Goal: Task Accomplishment & Management: Use online tool/utility

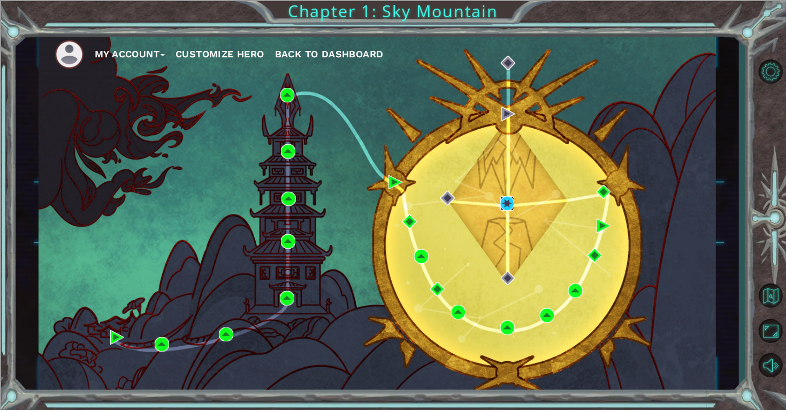
click at [511, 207] on img at bounding box center [508, 203] width 14 height 14
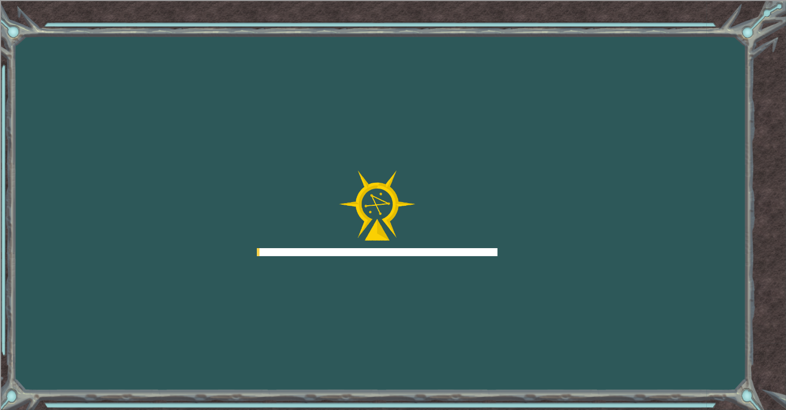
click at [497, 207] on div at bounding box center [377, 213] width 241 height 86
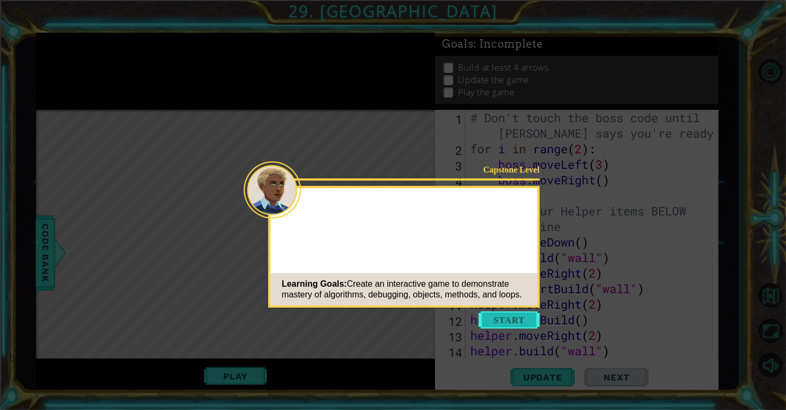
click at [519, 321] on button "Start" at bounding box center [509, 319] width 61 height 17
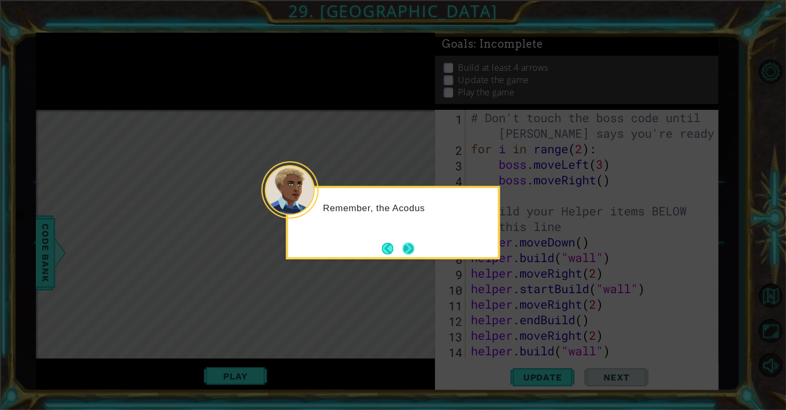
click at [410, 243] on button "Next" at bounding box center [409, 249] width 12 height 12
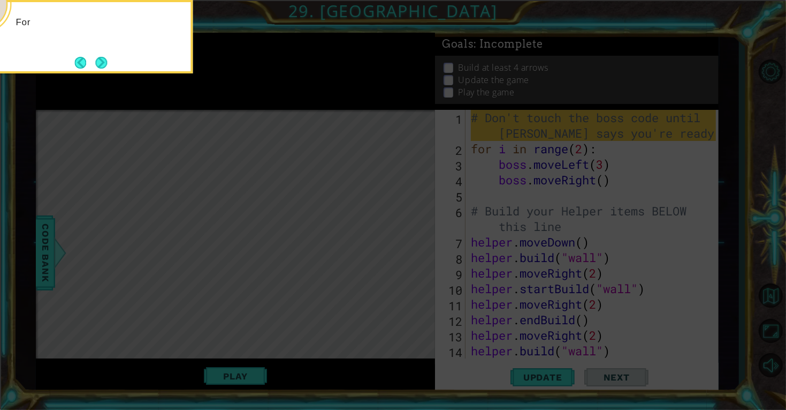
click at [416, 270] on icon at bounding box center [393, 61] width 786 height 697
click at [104, 64] on button "Next" at bounding box center [101, 63] width 12 height 12
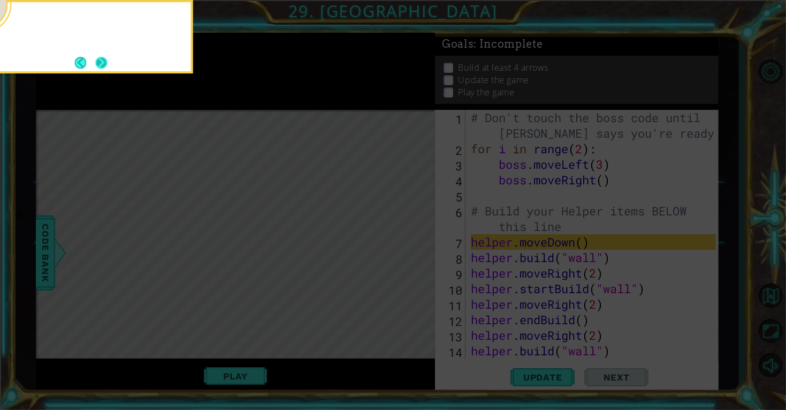
click at [95, 58] on button "Next" at bounding box center [101, 63] width 12 height 12
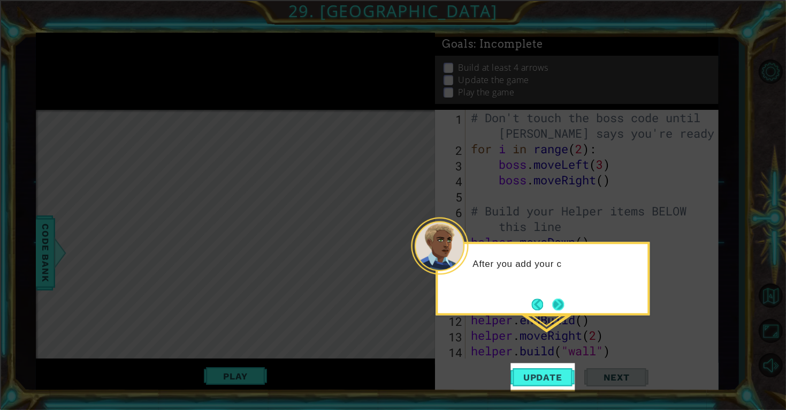
click at [565, 302] on button "Next" at bounding box center [559, 304] width 12 height 12
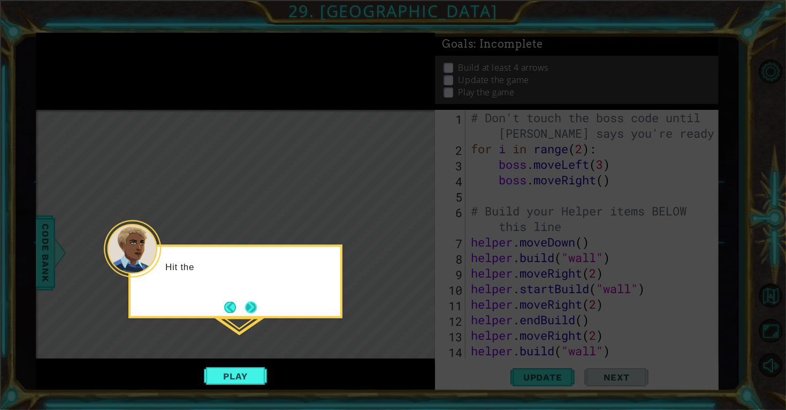
click at [250, 304] on button "Next" at bounding box center [251, 307] width 12 height 12
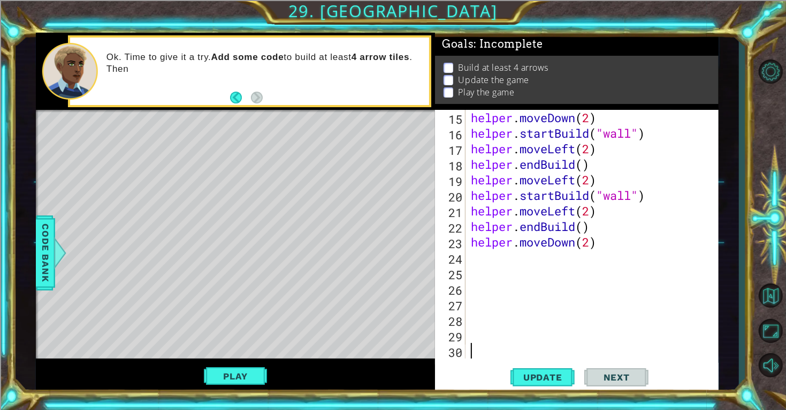
scroll to position [248, 0]
click at [536, 259] on div "helper . moveDown ( 2 ) helper . startBuild ( "wall" ) helper . moveLeft ( 2 ) …" at bounding box center [595, 249] width 253 height 279
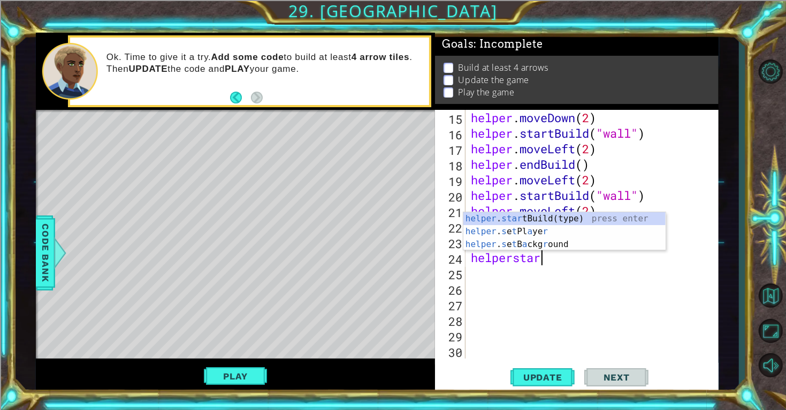
scroll to position [0, 3]
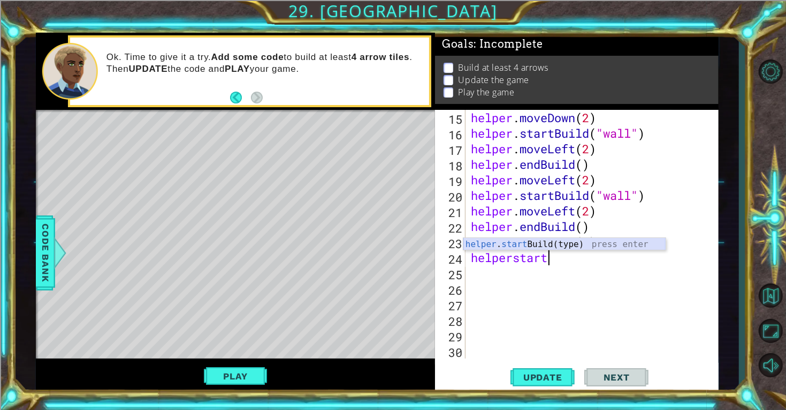
click at [542, 239] on div "helper . start Build(type) press enter" at bounding box center [565, 257] width 202 height 39
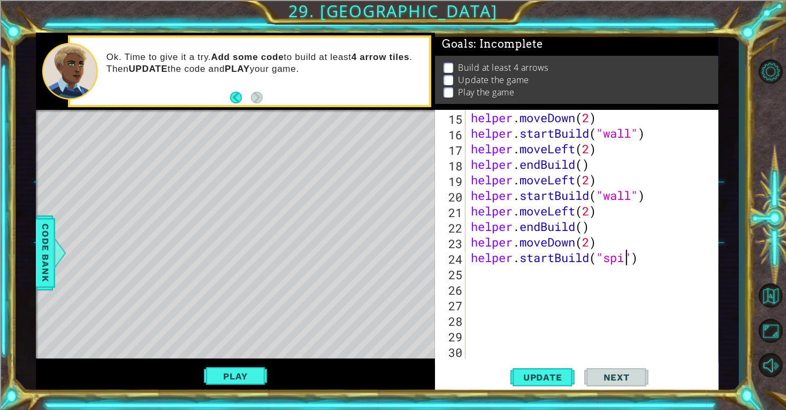
scroll to position [0, 7]
type textarea "helper.startBuild("spikes")"
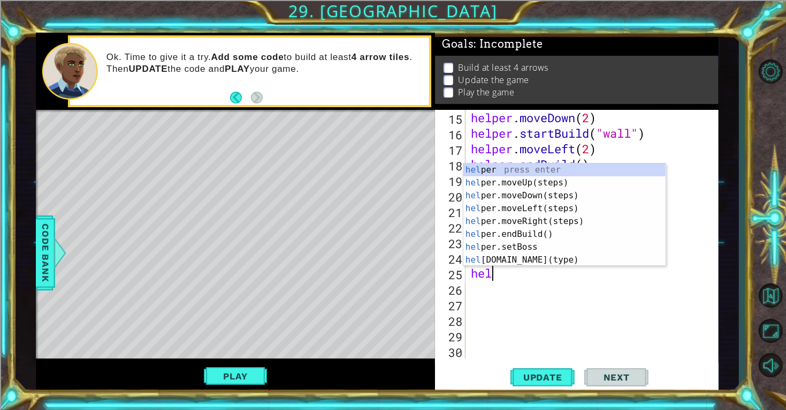
scroll to position [0, 1]
type textarea "helper"
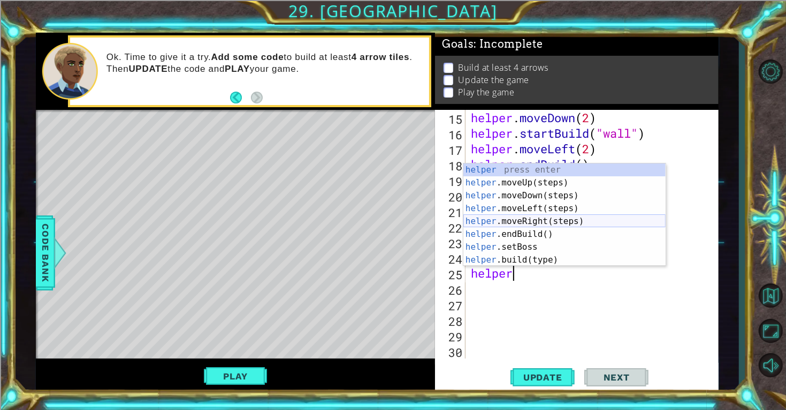
click at [562, 217] on div "helper press enter helper .moveUp(steps) press enter helper .moveDown(steps) pr…" at bounding box center [565, 227] width 202 height 128
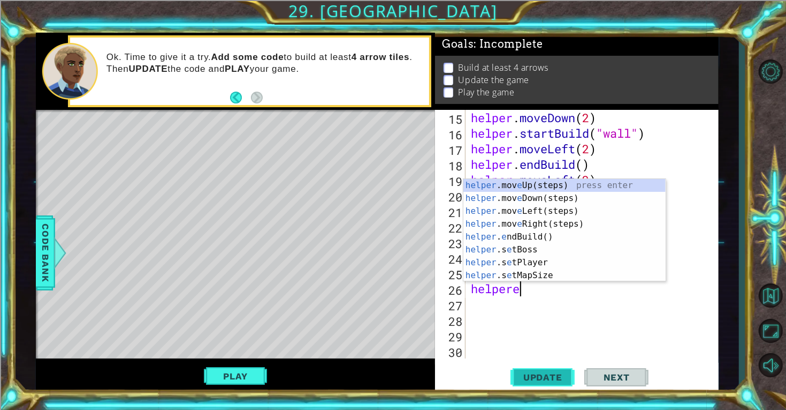
scroll to position [0, 2]
type textarea "helperend"
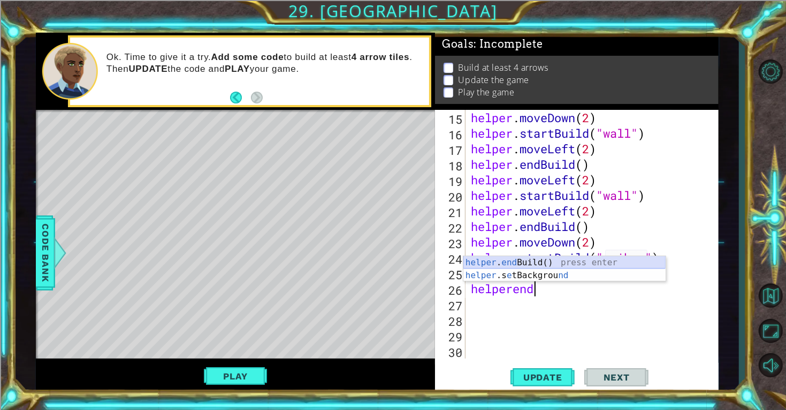
click at [510, 258] on div "helper . end Build() press enter helper .s e tBackgrou nd press enter" at bounding box center [565, 281] width 202 height 51
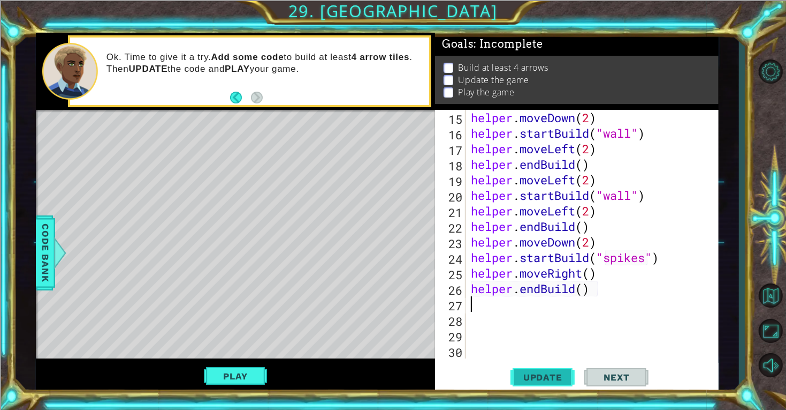
click at [542, 367] on button "Update" at bounding box center [543, 376] width 64 height 28
click at [591, 273] on div "helper . moveDown ( 2 ) helper . startBuild ( "wall" ) helper . moveLeft ( 2 ) …" at bounding box center [595, 249] width 253 height 279
type textarea "helper.moveRight(5)"
click at [544, 384] on button "Update" at bounding box center [543, 376] width 64 height 28
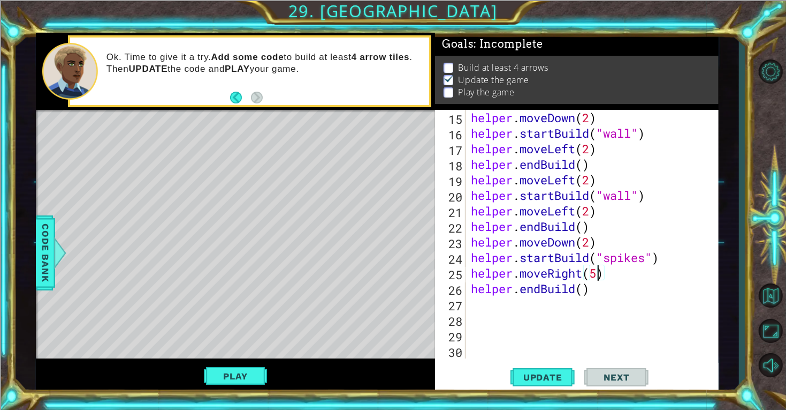
click at [560, 315] on div "helper . moveDown ( 2 ) helper . startBuild ( "wall" ) helper . moveLeft ( 2 ) …" at bounding box center [595, 249] width 253 height 279
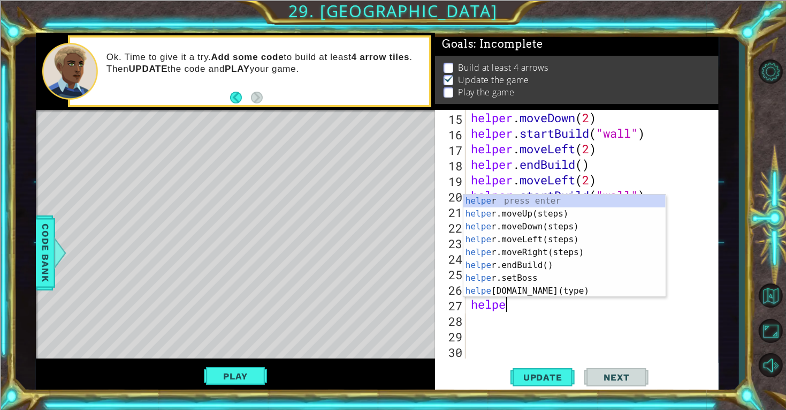
scroll to position [0, 1]
type textarea "helper"
click at [561, 218] on div "helper press enter helper .moveUp(steps) press enter helper .moveDown(steps) pr…" at bounding box center [565, 258] width 202 height 128
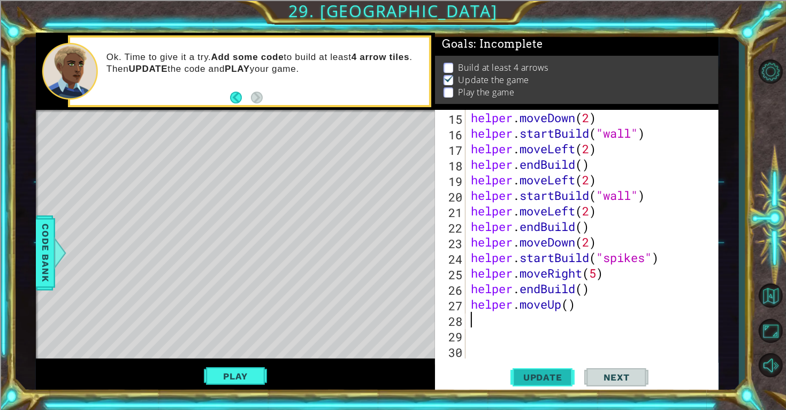
click at [546, 381] on span "Update" at bounding box center [543, 377] width 60 height 11
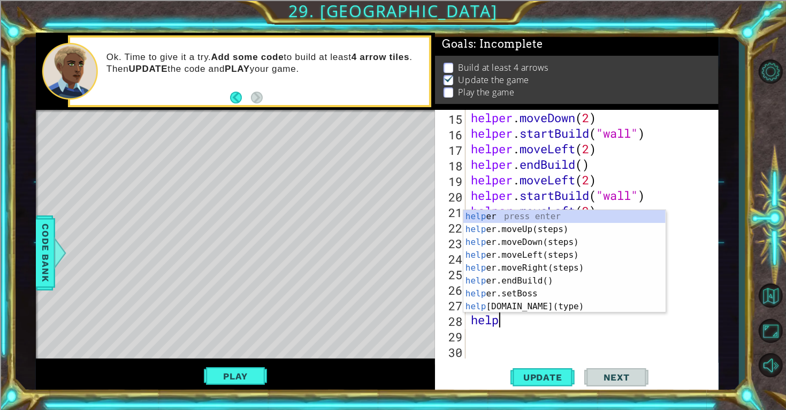
scroll to position [0, 1]
click at [681, 215] on div "helper . moveDown ( 2 ) helper . startBuild ( "wall" ) helper . moveLeft ( 2 ) …" at bounding box center [595, 249] width 253 height 279
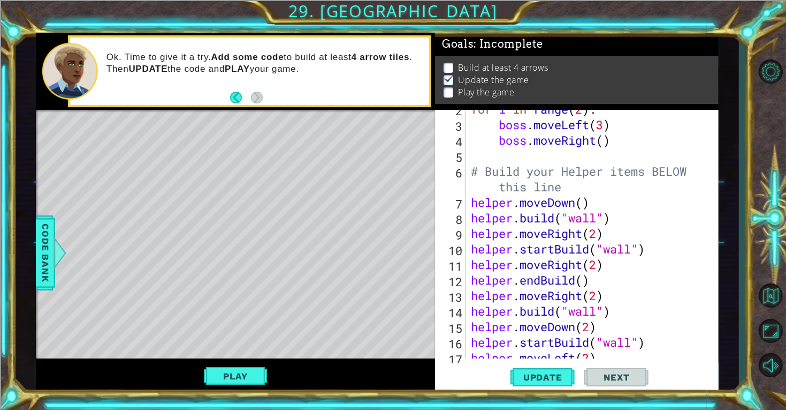
scroll to position [310, 0]
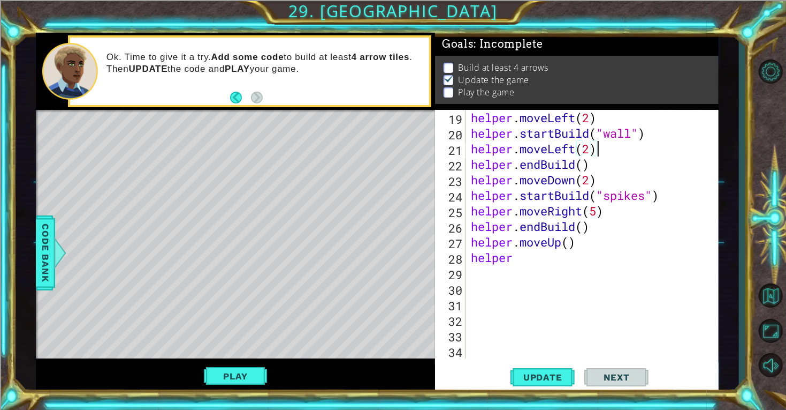
click at [535, 260] on div "helper . moveLeft ( 2 ) helper . startBuild ( "wall" ) helper . moveLeft ( 2 ) …" at bounding box center [595, 249] width 253 height 279
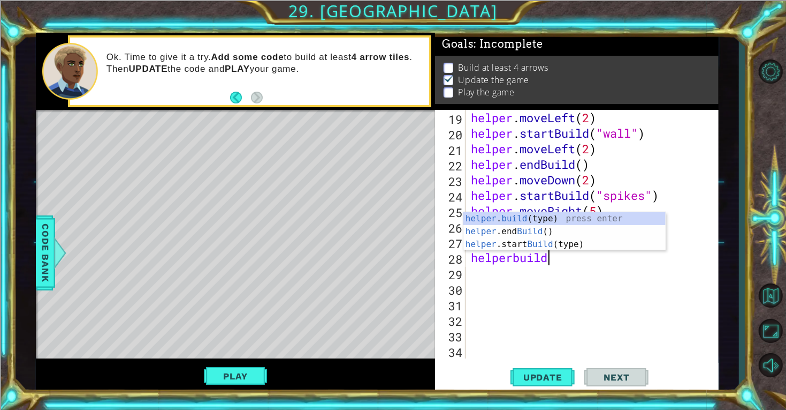
scroll to position [0, 3]
click at [565, 216] on div "helper . build (type) press enter helper .end Build () press enter helper .star…" at bounding box center [565, 244] width 202 height 64
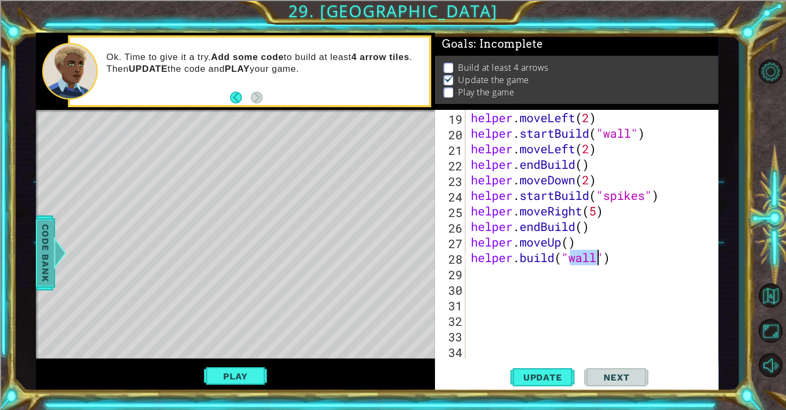
click at [54, 268] on div at bounding box center [60, 253] width 13 height 32
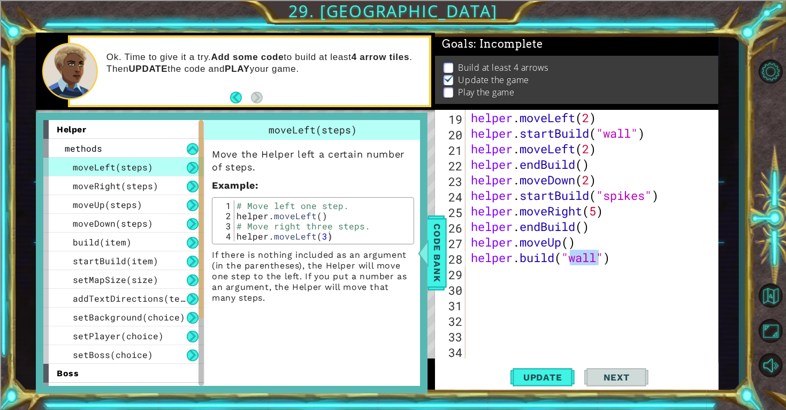
click at [602, 248] on div "helper . moveLeft ( 2 ) helper . startBuild ( "wall" ) helper . moveLeft ( 2 ) …" at bounding box center [595, 249] width 253 height 279
click at [599, 256] on div "helper . moveLeft ( 2 ) helper . startBuild ( "wall" ) helper . moveLeft ( 2 ) …" at bounding box center [595, 249] width 253 height 279
click at [561, 372] on span "Update" at bounding box center [543, 377] width 60 height 11
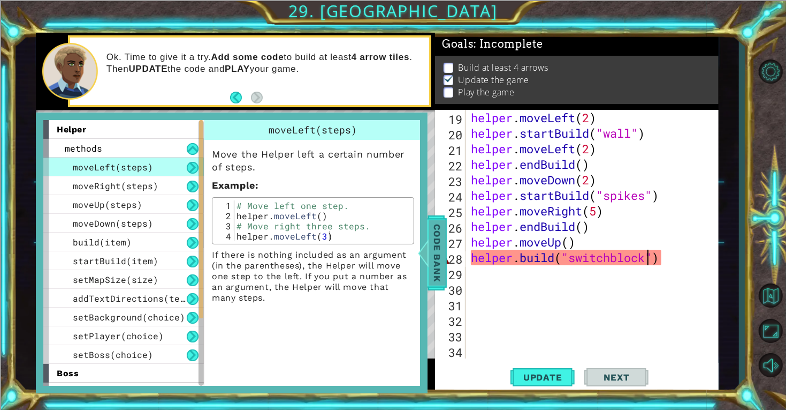
click at [435, 253] on span "Code Bank" at bounding box center [437, 252] width 17 height 65
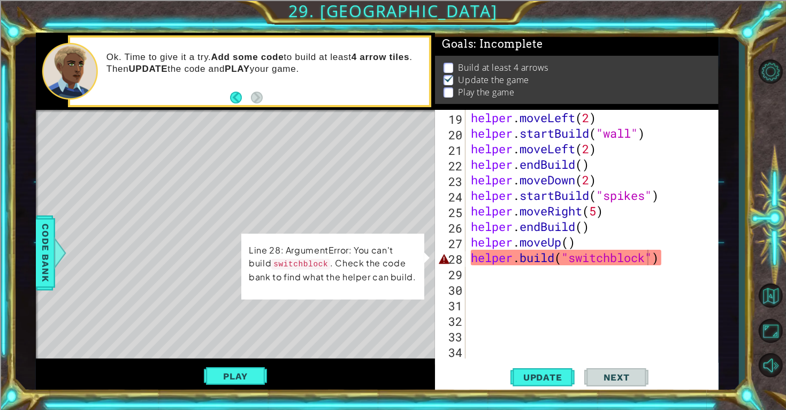
click at [627, 255] on div "helper . moveLeft ( 2 ) helper . startBuild ( "wall" ) helper . moveLeft ( 2 ) …" at bounding box center [595, 249] width 253 height 279
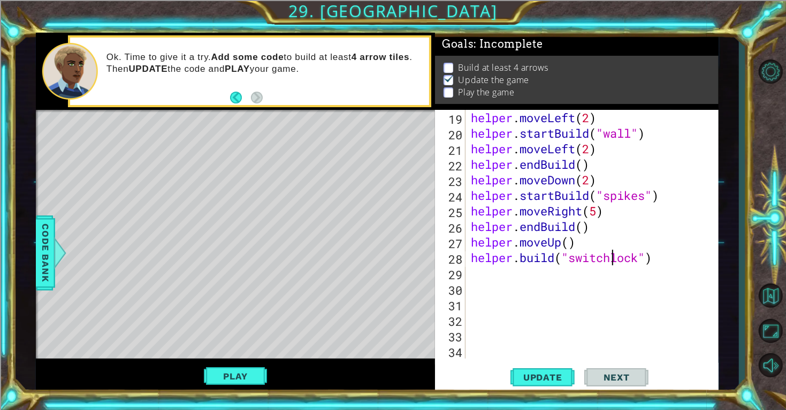
scroll to position [0, 7]
click at [546, 379] on span "Update" at bounding box center [543, 377] width 60 height 11
click at [40, 262] on span "Code Bank" at bounding box center [45, 252] width 17 height 65
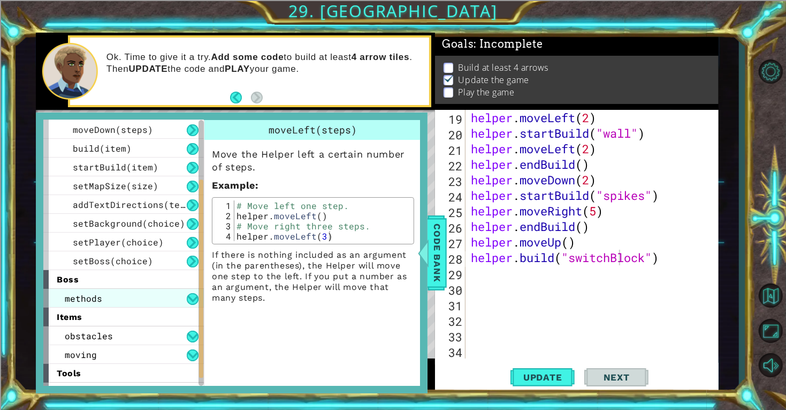
scroll to position [108, 0]
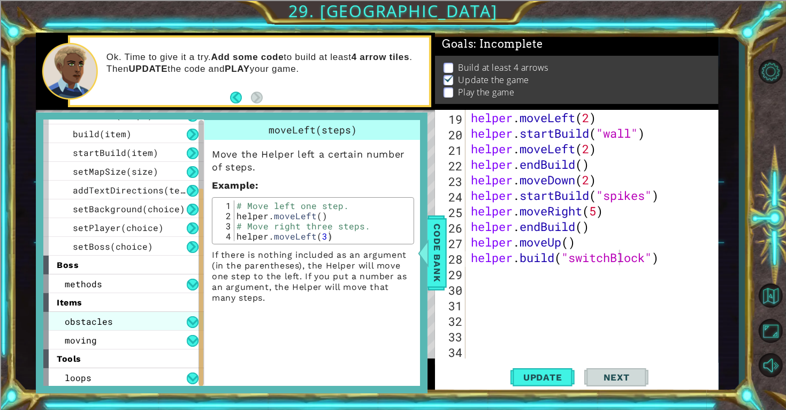
click at [153, 321] on div "obstacles" at bounding box center [123, 321] width 161 height 19
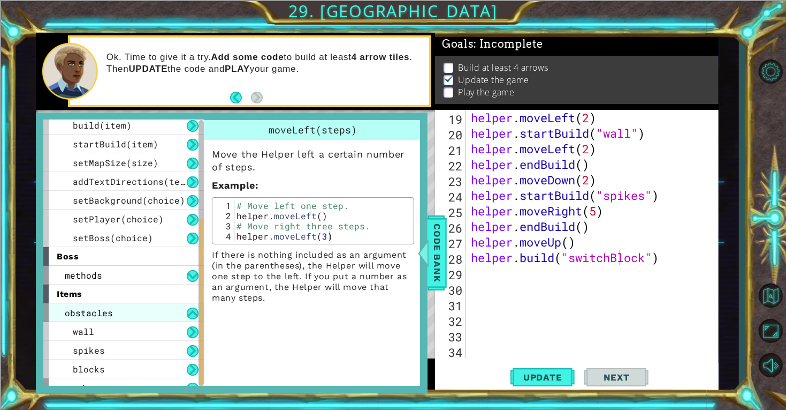
scroll to position [164, 0]
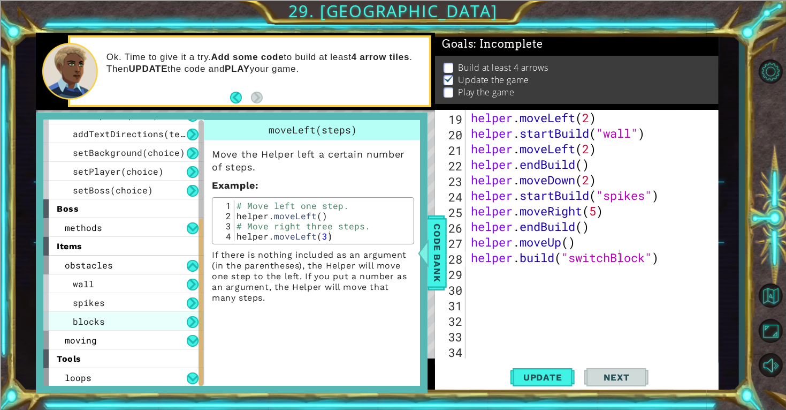
click at [142, 317] on div "blocks" at bounding box center [123, 321] width 161 height 19
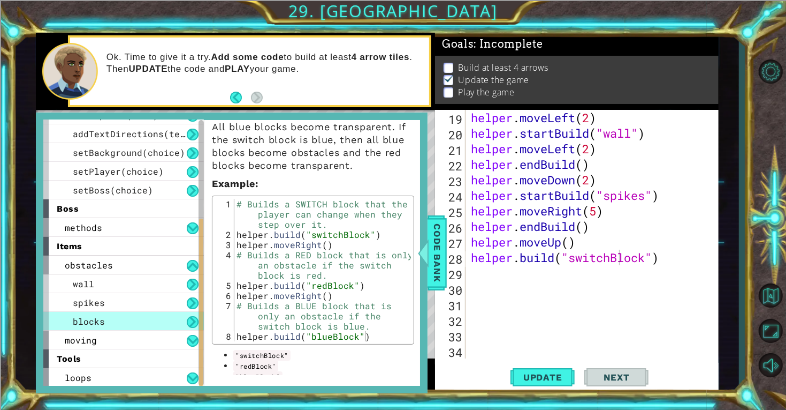
scroll to position [92, 0]
click at [645, 254] on div "helper . moveLeft ( 2 ) helper . startBuild ( "wall" ) helper . moveLeft ( 2 ) …" at bounding box center [595, 249] width 253 height 279
type textarea "[DOMAIN_NAME]("redBlock")"
click at [547, 372] on span "Update" at bounding box center [543, 377] width 60 height 11
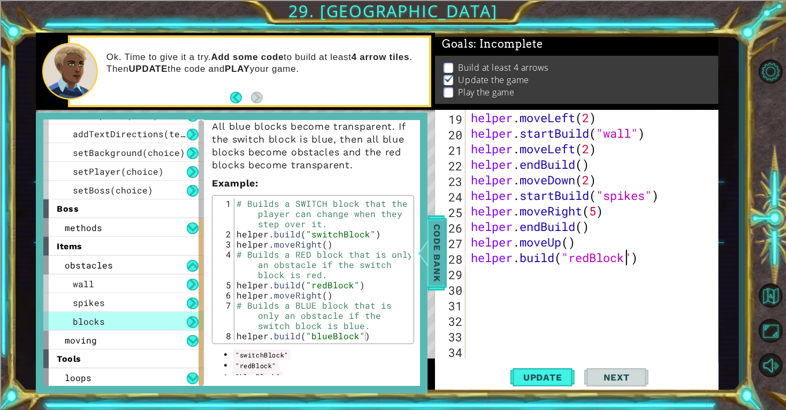
click at [423, 247] on div at bounding box center [423, 253] width 13 height 32
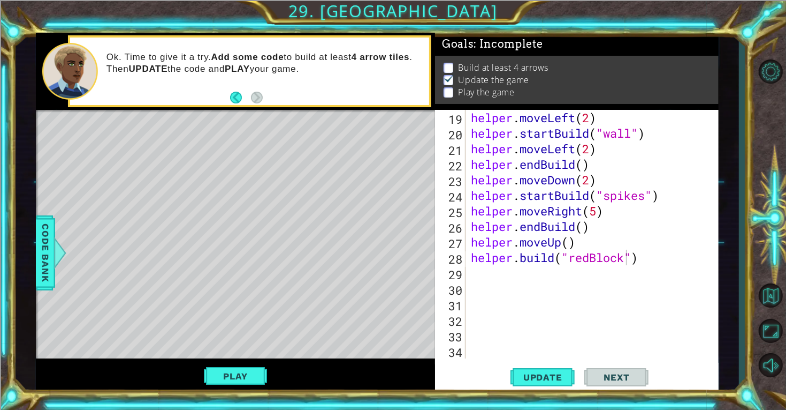
click at [526, 293] on div "helper . moveLeft ( 2 ) helper . startBuild ( "wall" ) helper . moveLeft ( 2 ) …" at bounding box center [595, 249] width 253 height 279
click at [517, 281] on div "helper . moveLeft ( 2 ) helper . startBuild ( "wall" ) helper . moveLeft ( 2 ) …" at bounding box center [595, 249] width 253 height 279
click at [519, 270] on div "helper . moveLeft ( 2 ) helper . startBuild ( "wall" ) helper . moveLeft ( 2 ) …" at bounding box center [595, 249] width 253 height 279
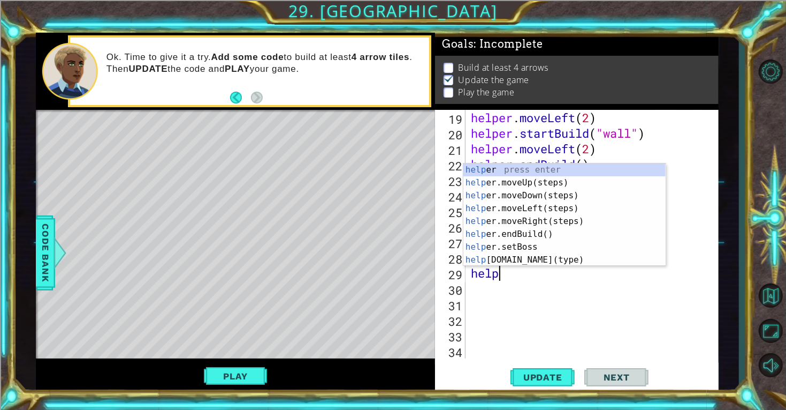
scroll to position [0, 1]
type textarea "helper"
click at [549, 178] on div "helper press enter helper .moveUp(steps) press enter helper .moveDown(steps) pr…" at bounding box center [565, 227] width 202 height 128
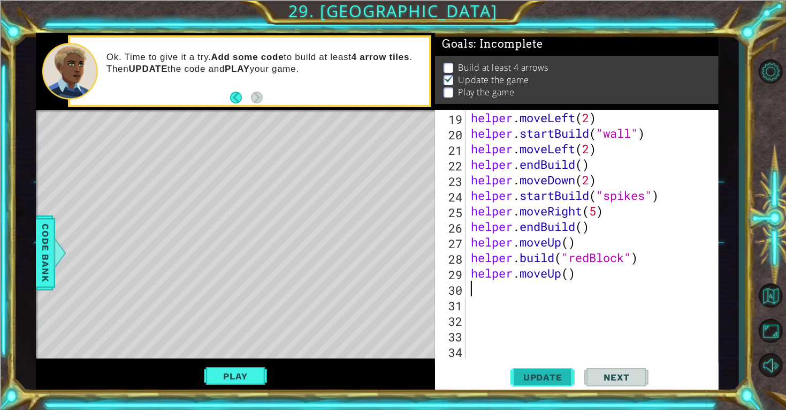
click at [553, 370] on button "Update" at bounding box center [543, 376] width 64 height 28
click at [567, 274] on div "helper . moveLeft ( 2 ) helper . startBuild ( "wall" ) helper . moveLeft ( 2 ) …" at bounding box center [595, 249] width 253 height 279
type textarea "helper.moveUp(2)"
click at [564, 376] on span "Update" at bounding box center [543, 377] width 60 height 11
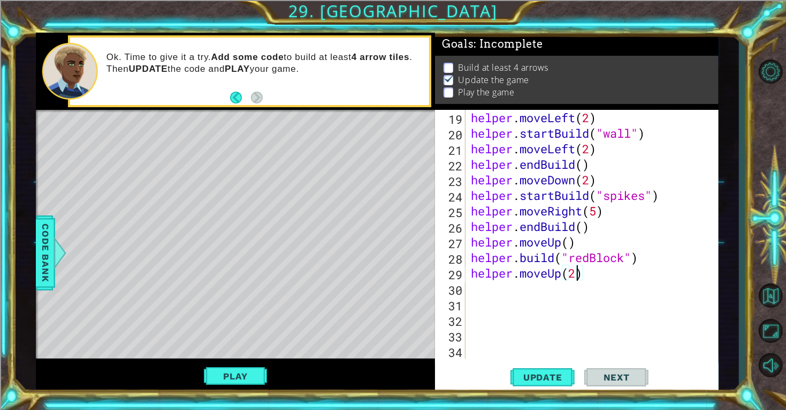
click at [557, 292] on div "helper . moveLeft ( 2 ) helper . startBuild ( "wall" ) helper . moveLeft ( 2 ) …" at bounding box center [595, 249] width 253 height 279
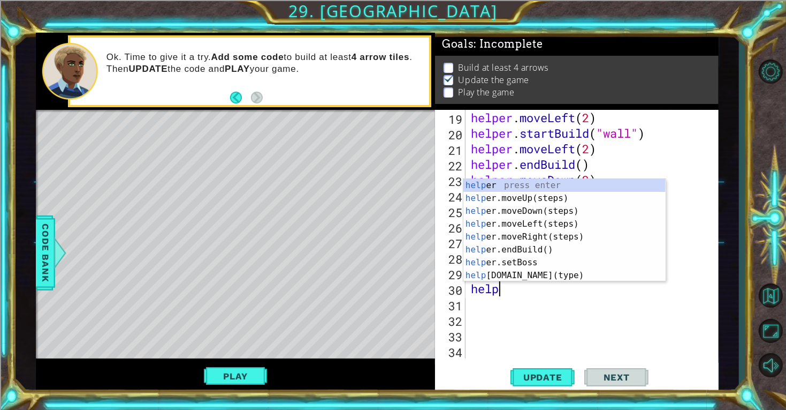
scroll to position [0, 1]
type textarea "helper"
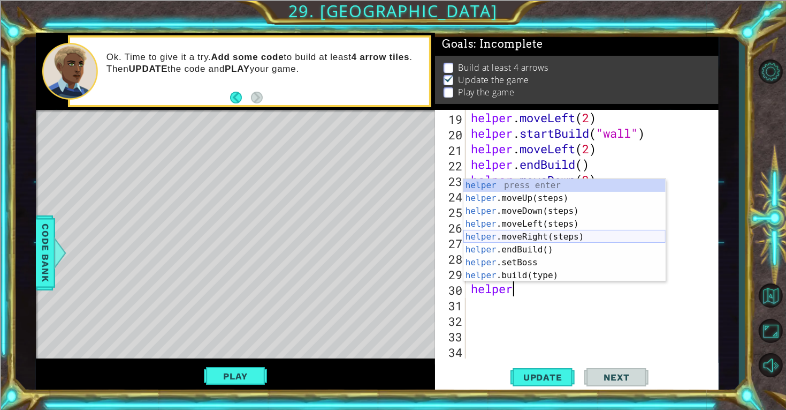
click at [559, 235] on div "helper press enter helper .moveUp(steps) press enter helper .moveDown(steps) pr…" at bounding box center [565, 243] width 202 height 128
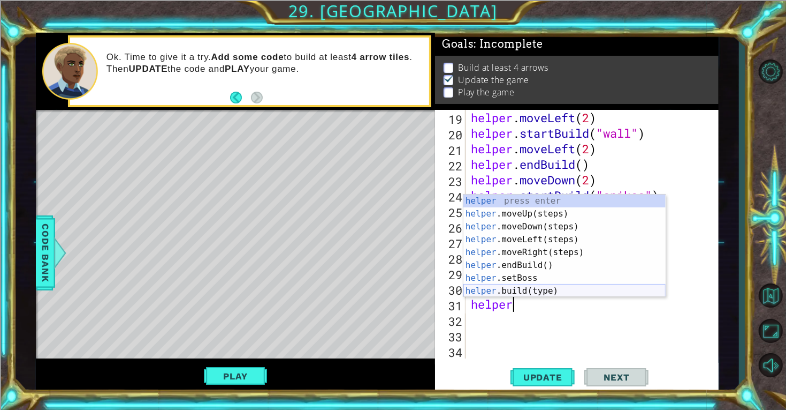
click at [548, 288] on div "helper press enter helper .moveUp(steps) press enter helper .moveDown(steps) pr…" at bounding box center [565, 258] width 202 height 128
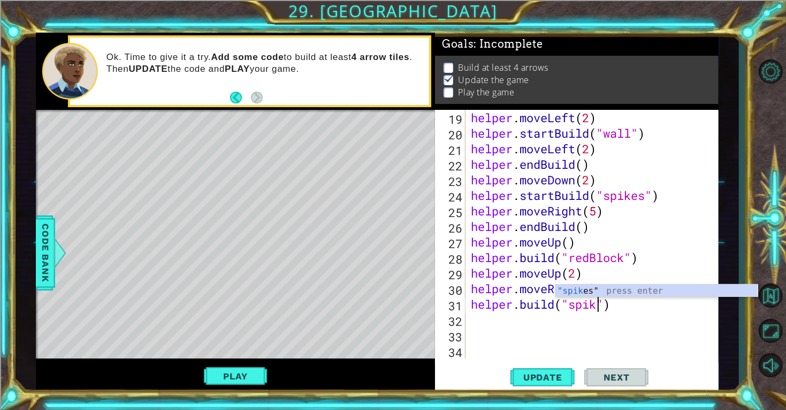
scroll to position [0, 6]
type textarea "[DOMAIN_NAME]("spikes")"
click at [533, 386] on button "Update" at bounding box center [543, 376] width 64 height 28
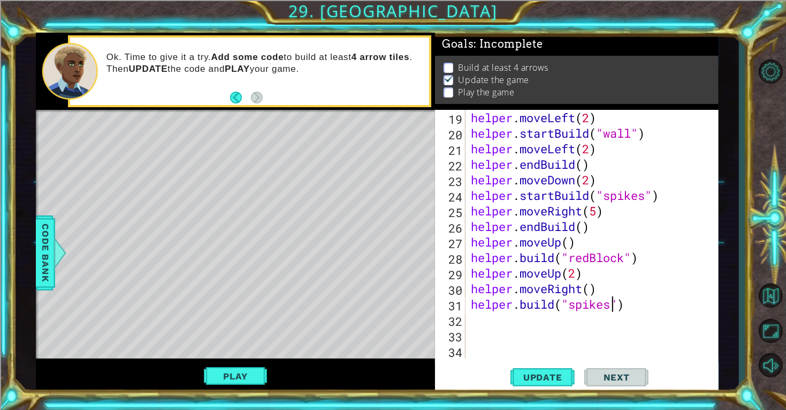
click at [557, 332] on div "helper . moveLeft ( 2 ) helper . startBuild ( "wall" ) helper . moveLeft ( 2 ) …" at bounding box center [595, 249] width 253 height 279
click at [483, 311] on div "helper . moveLeft ( 2 ) helper . startBuild ( "wall" ) helper . moveLeft ( 2 ) …" at bounding box center [595, 249] width 253 height 279
type textarea "[DOMAIN_NAME]("spikes")"
click at [479, 318] on div "helper . moveLeft ( 2 ) helper . startBuild ( "wall" ) helper . moveLeft ( 2 ) …" at bounding box center [595, 249] width 253 height 279
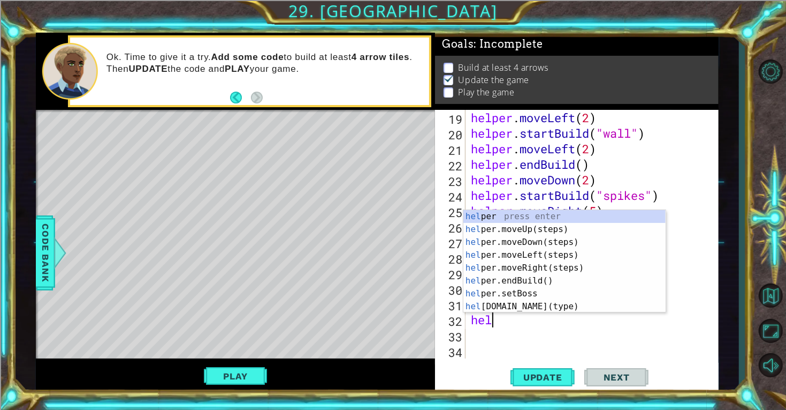
scroll to position [0, 1]
type textarea "helper"
click at [553, 265] on div "helper press enter helper .moveUp(steps) press enter helper .moveDown(steps) pr…" at bounding box center [565, 274] width 202 height 128
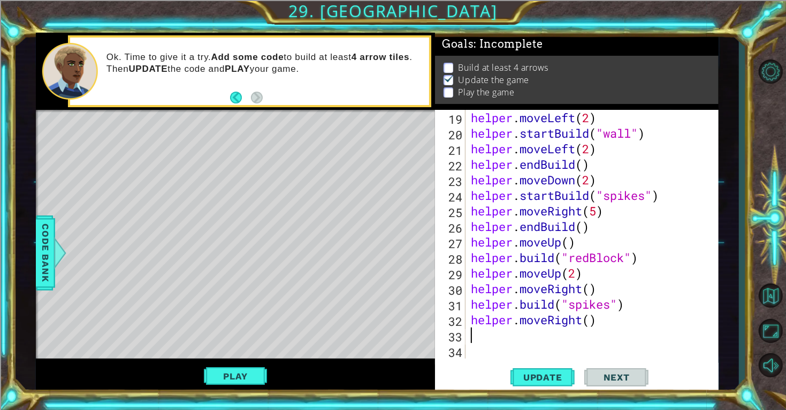
scroll to position [0, 0]
click at [590, 314] on div "helper . moveLeft ( 2 ) helper . startBuild ( "wall" ) helper . moveLeft ( 2 ) …" at bounding box center [595, 249] width 253 height 279
click at [562, 372] on span "Update" at bounding box center [543, 377] width 60 height 11
click at [534, 374] on span "Update" at bounding box center [543, 377] width 60 height 11
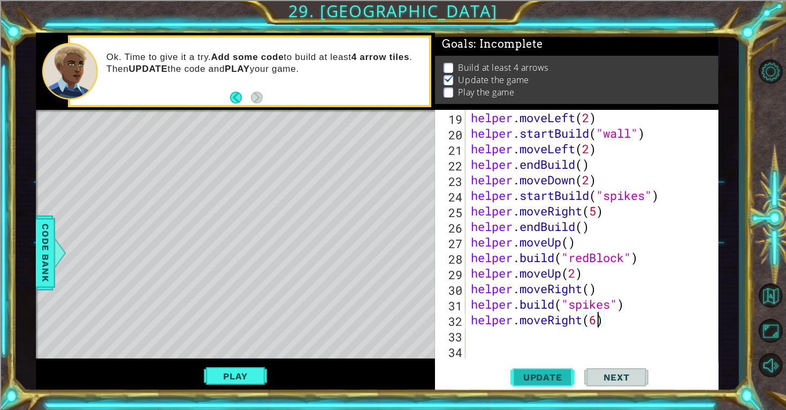
click at [534, 374] on span "Update" at bounding box center [543, 377] width 60 height 11
click at [586, 322] on div "helper . moveLeft ( 2 ) helper . startBuild ( "wall" ) helper . moveLeft ( 2 ) …" at bounding box center [595, 249] width 253 height 279
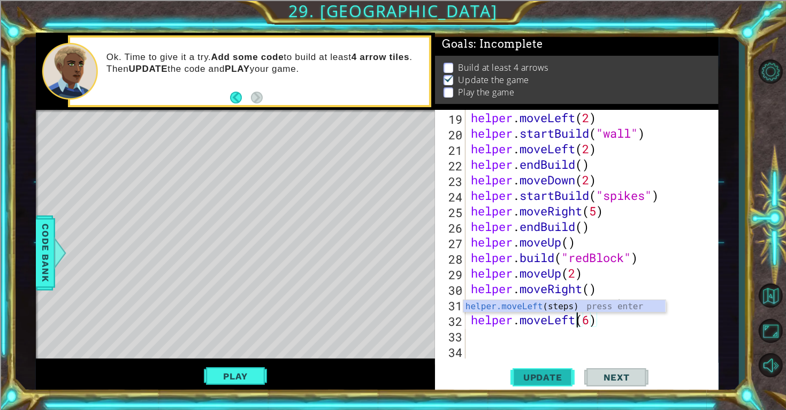
type textarea "helper.moveLeft(6)"
click at [556, 365] on button "Update" at bounding box center [543, 376] width 64 height 28
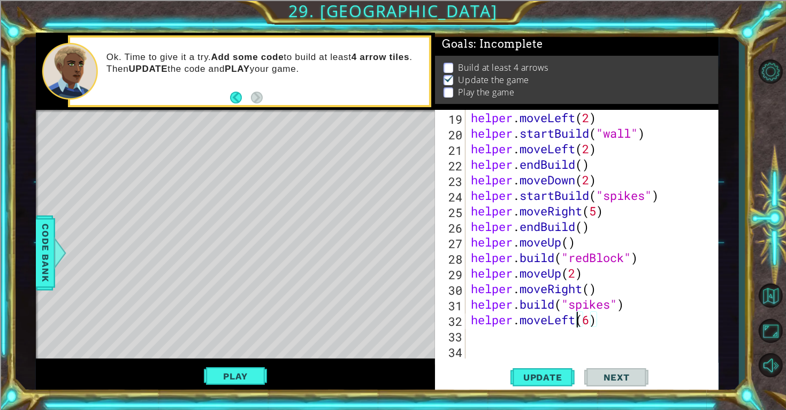
click at [527, 325] on div "helper . moveLeft ( 2 ) helper . startBuild ( "wall" ) helper . moveLeft ( 2 ) …" at bounding box center [595, 249] width 253 height 279
click at [481, 330] on div "helper . moveLeft ( 2 ) helper . startBuild ( "wall" ) helper . moveLeft ( 2 ) …" at bounding box center [595, 249] width 253 height 279
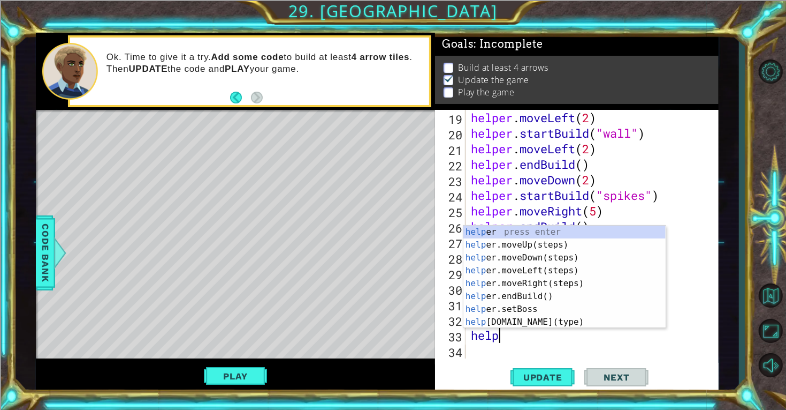
scroll to position [0, 1]
click at [531, 321] on div "helper press enter helper .moveUp(steps) press enter helper .moveDown(steps) pr…" at bounding box center [565, 289] width 202 height 128
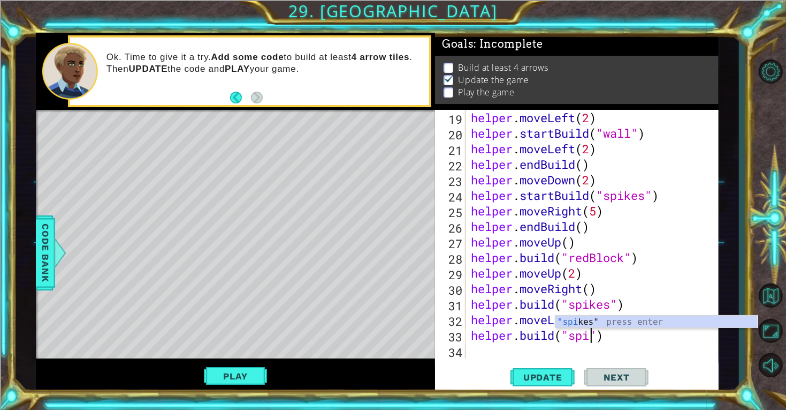
scroll to position [0, 6]
type textarea "[DOMAIN_NAME]("spikes")"
click at [556, 379] on span "Update" at bounding box center [543, 377] width 60 height 11
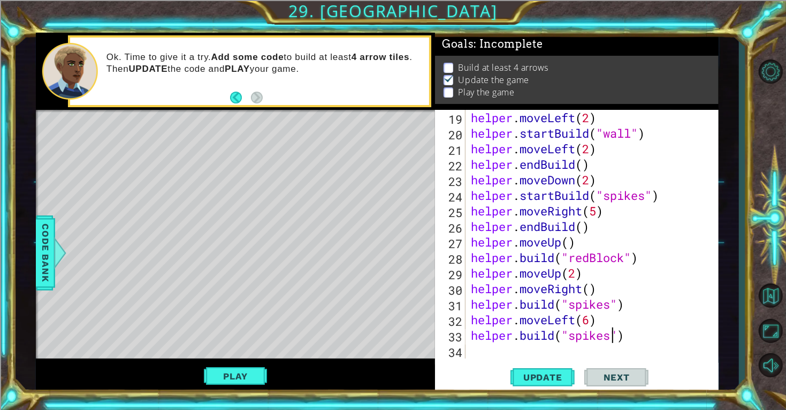
click at [547, 346] on div "helper . moveLeft ( 2 ) helper . startBuild ( "wall" ) helper . moveLeft ( 2 ) …" at bounding box center [595, 249] width 253 height 279
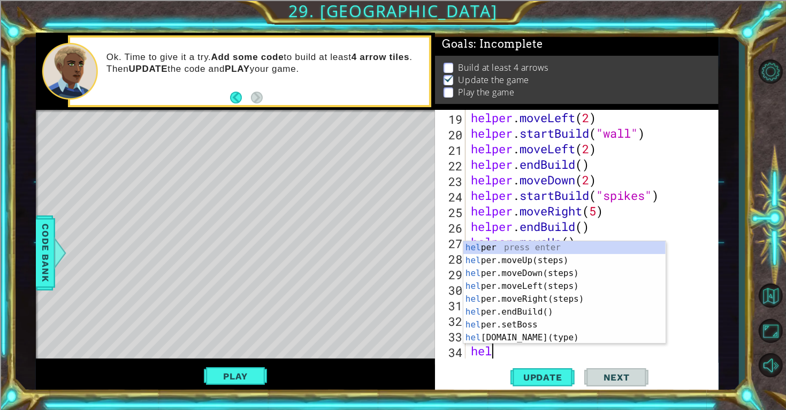
scroll to position [0, 1]
type textarea "helper"
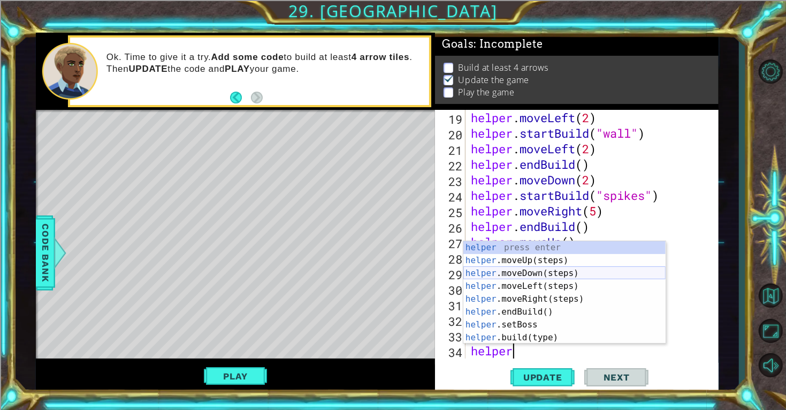
click at [534, 269] on div "helper press enter helper .moveUp(steps) press enter helper .moveDown(steps) pr…" at bounding box center [565, 305] width 202 height 128
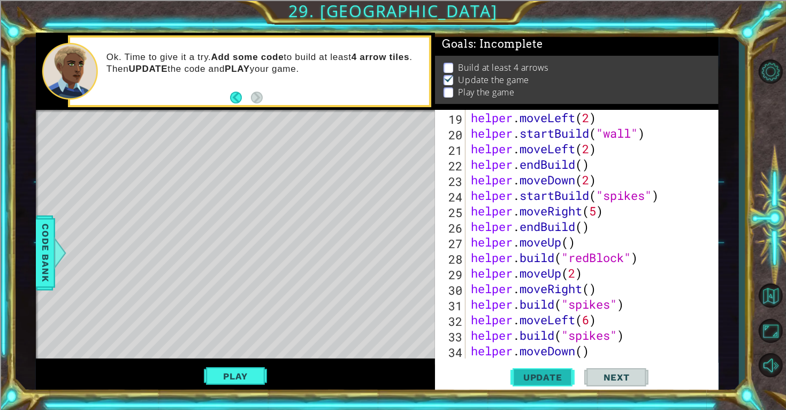
click at [542, 387] on button "Update" at bounding box center [543, 376] width 64 height 28
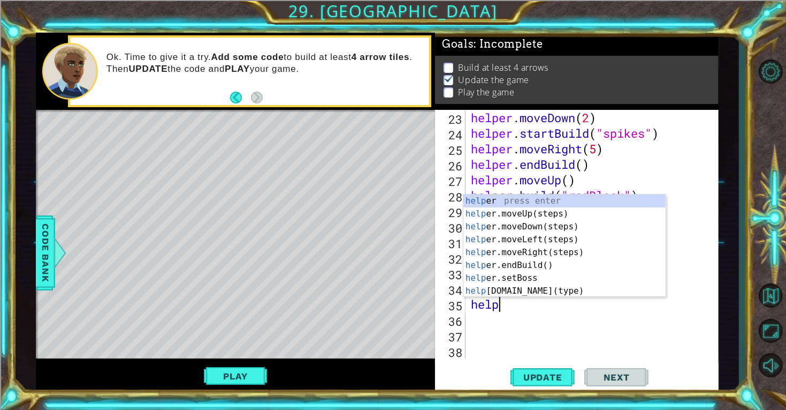
scroll to position [0, 1]
type textarea "helper"
click at [520, 248] on div "helper press enter helper .moveUp(steps) press enter helper .moveDown(steps) pr…" at bounding box center [565, 258] width 202 height 128
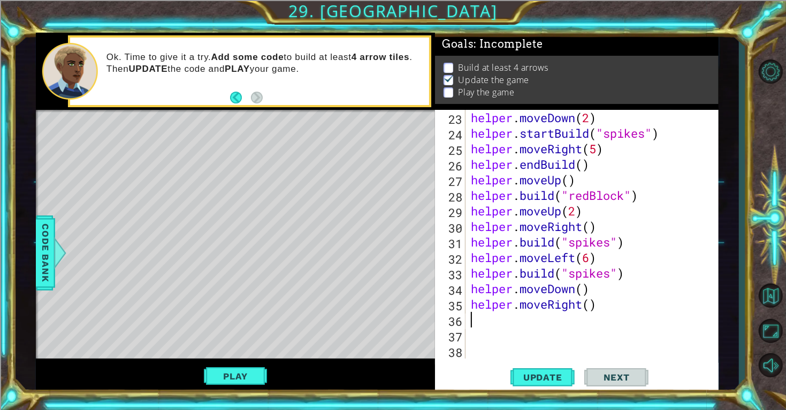
scroll to position [0, 0]
click at [587, 302] on div "helper . moveDown ( 2 ) helper . startBuild ( "spikes" ) helper . moveRight ( 5…" at bounding box center [595, 249] width 253 height 279
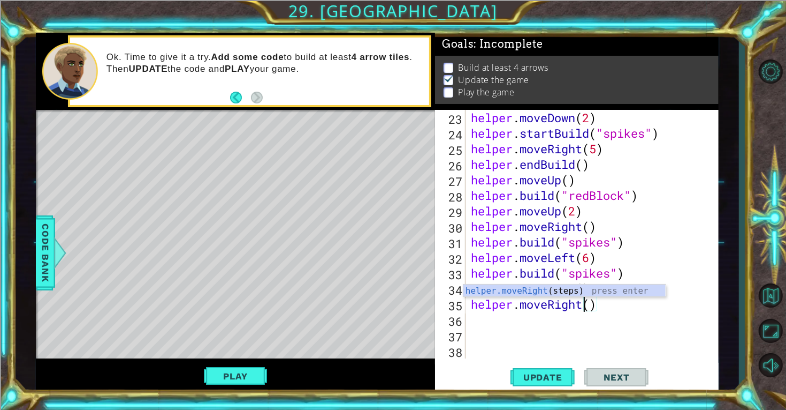
click at [588, 302] on div "helper . moveDown ( 2 ) helper . startBuild ( "spikes" ) helper . moveRight ( 5…" at bounding box center [595, 249] width 253 height 279
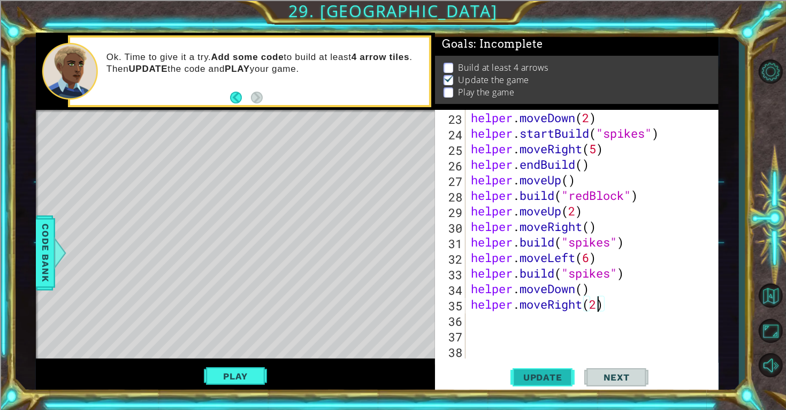
type textarea "helper.moveRight(2)"
click at [551, 370] on button "Update" at bounding box center [543, 376] width 64 height 28
click at [540, 317] on div "helper . moveDown ( 2 ) helper . startBuild ( "spikes" ) helper . moveRight ( 5…" at bounding box center [595, 249] width 253 height 279
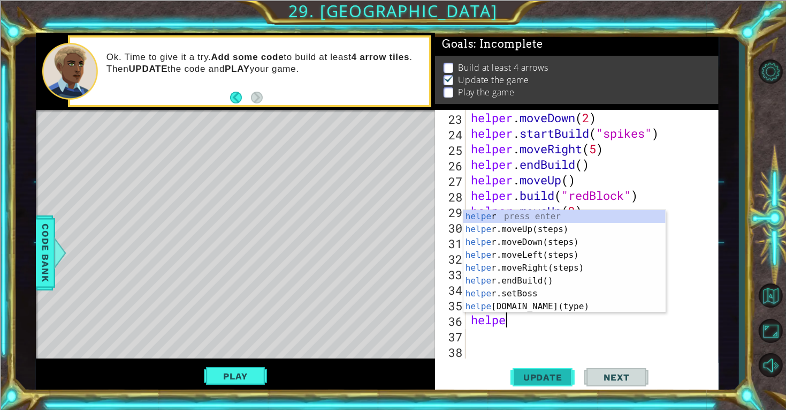
scroll to position [0, 1]
click at [539, 310] on div "helper press enter helper .moveUp(steps) press enter helper .moveDown(steps) pr…" at bounding box center [565, 274] width 202 height 128
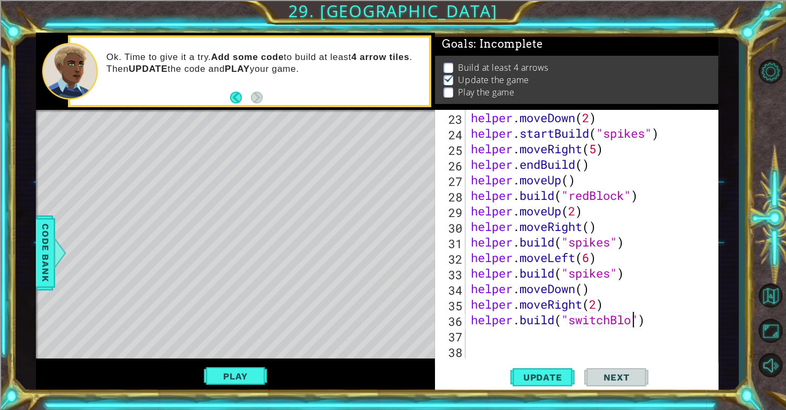
scroll to position [0, 7]
type textarea "[DOMAIN_NAME]("switchBlock")"
click at [571, 385] on button "Update" at bounding box center [543, 376] width 64 height 28
click at [561, 385] on button "Update" at bounding box center [543, 376] width 64 height 28
click at [216, 372] on button "Play" at bounding box center [235, 376] width 63 height 20
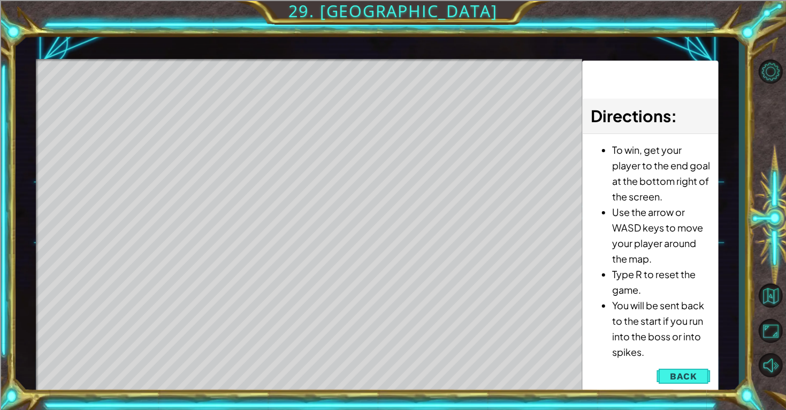
click at [679, 364] on div "To win, get your player to the end goal at the bottom right of the screen. Use …" at bounding box center [650, 253] width 135 height 239
click at [696, 383] on button "Back" at bounding box center [684, 375] width 54 height 21
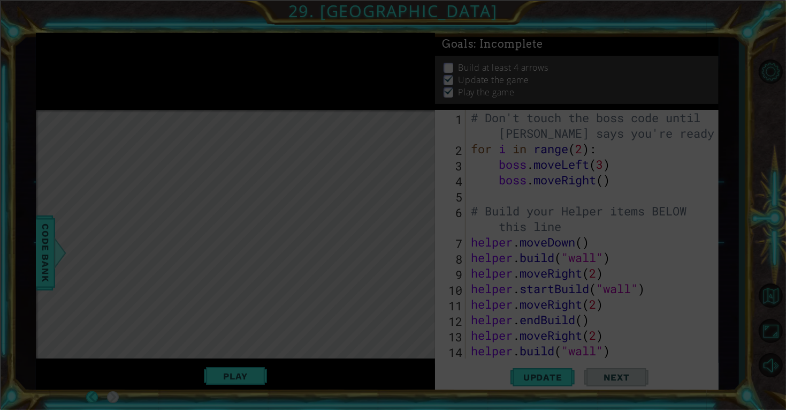
scroll to position [0, 0]
click at [708, 180] on icon at bounding box center [393, 205] width 786 height 410
click at [720, 174] on icon at bounding box center [393, 205] width 786 height 410
click at [728, 172] on icon at bounding box center [393, 205] width 786 height 410
click at [718, 168] on icon at bounding box center [393, 205] width 786 height 410
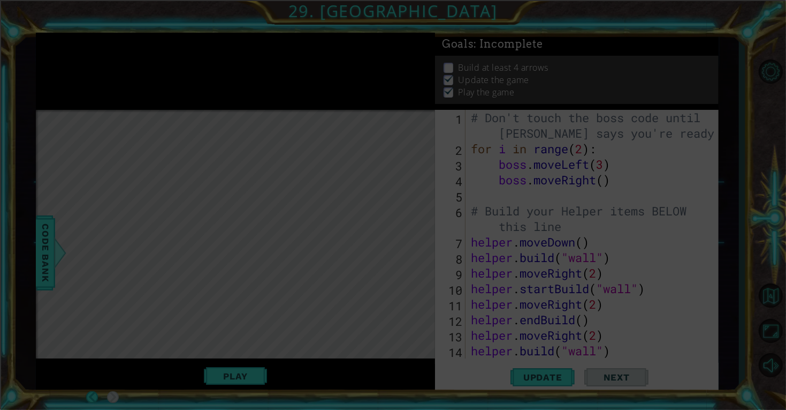
type textarea "for i in range(2):"
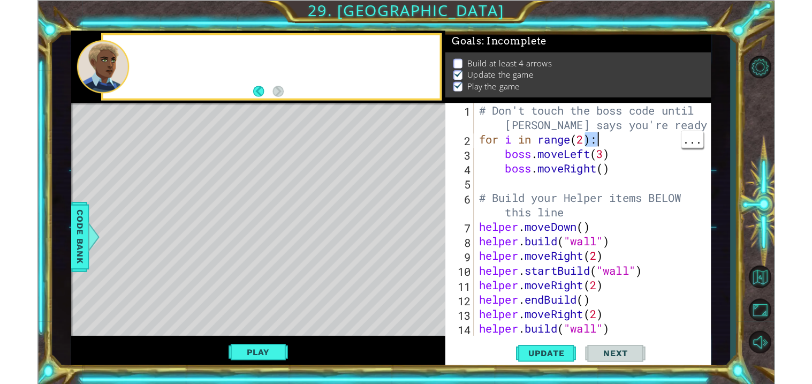
scroll to position [0, 5]
